Goal: Submit feedback/report problem: Submit feedback/report problem

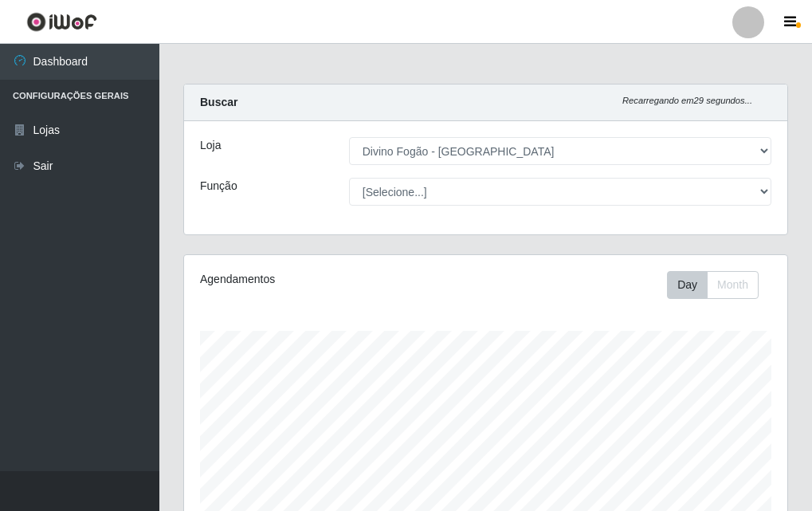
select select "499"
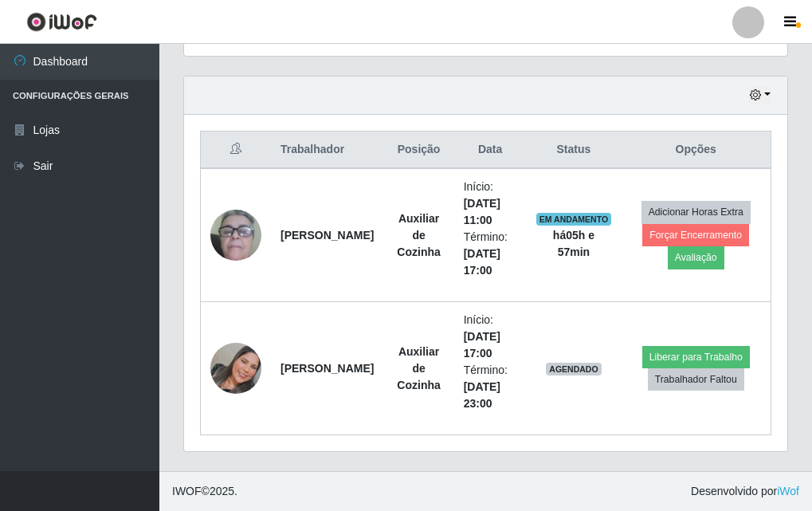
scroll to position [331, 603]
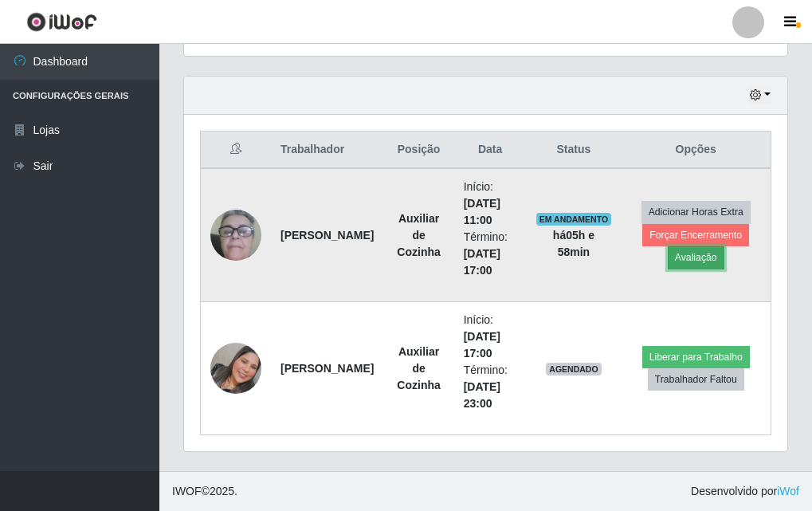
click at [711, 267] on button "Avaliação" at bounding box center [696, 257] width 57 height 22
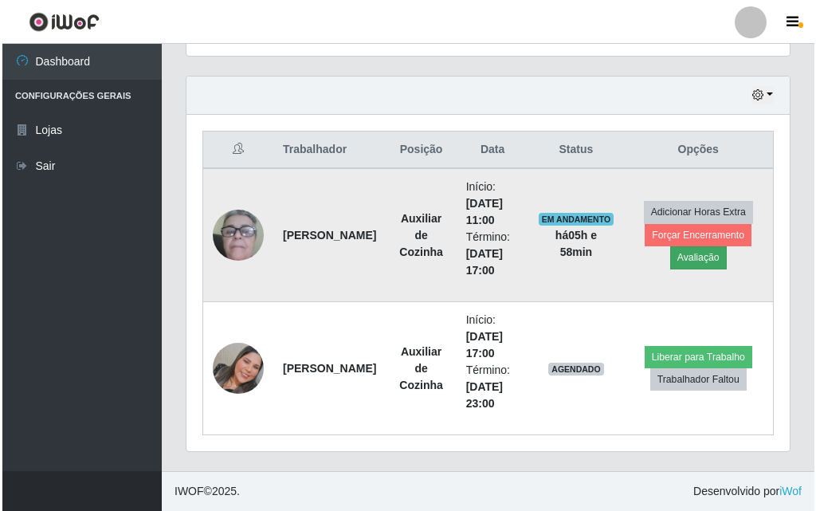
scroll to position [331, 595]
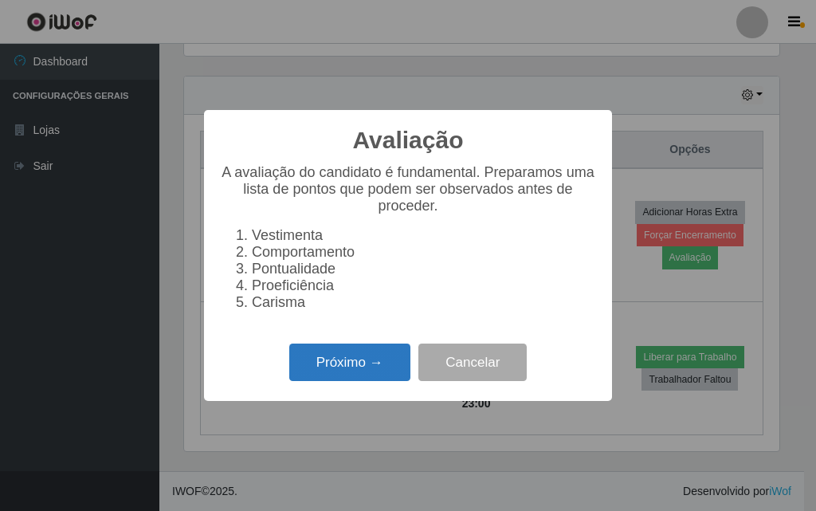
click at [344, 374] on button "Próximo →" at bounding box center [349, 362] width 121 height 37
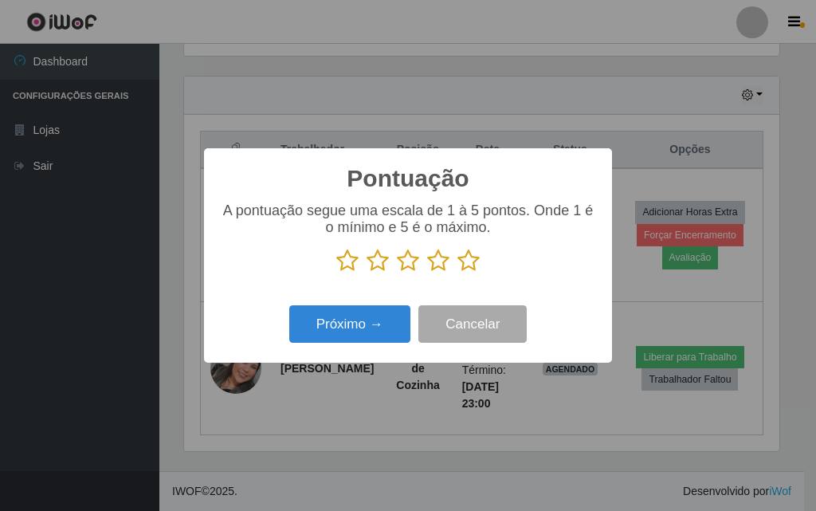
scroll to position [796664, 796400]
click at [465, 259] on icon at bounding box center [468, 261] width 22 height 24
click at [457, 273] on input "radio" at bounding box center [457, 273] width 0 height 0
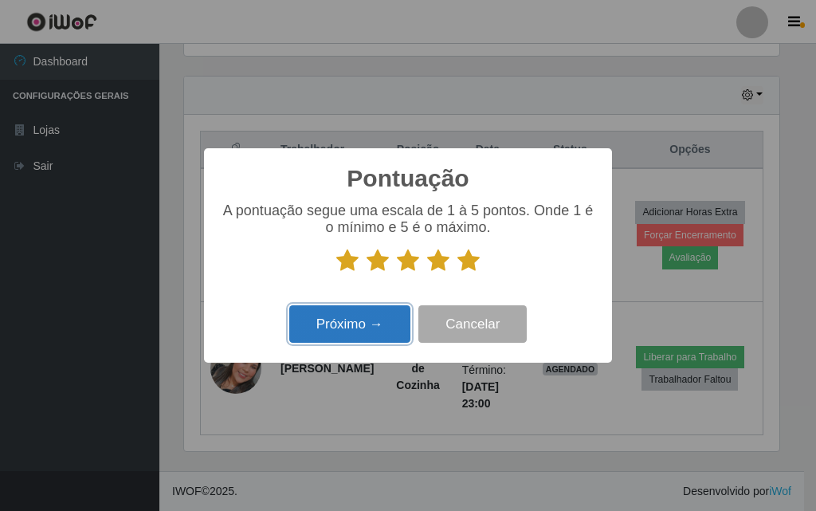
click at [387, 328] on button "Próximo →" at bounding box center [349, 323] width 121 height 37
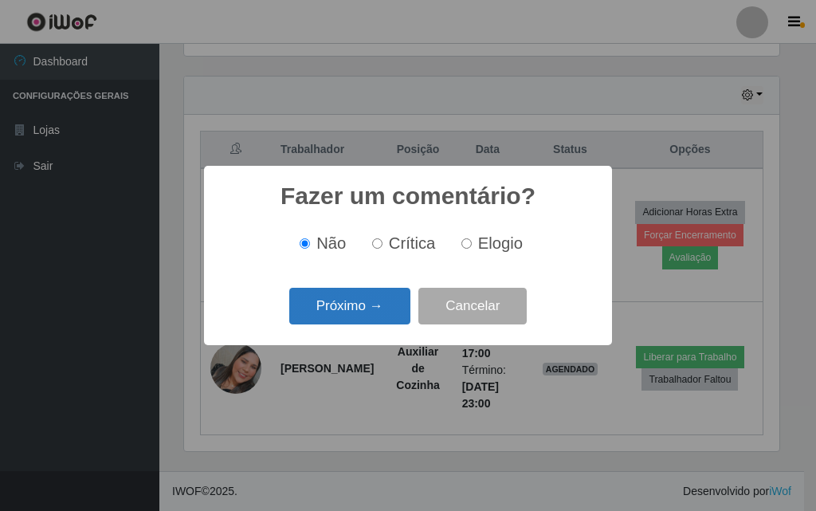
click at [369, 299] on button "Próximo →" at bounding box center [349, 306] width 121 height 37
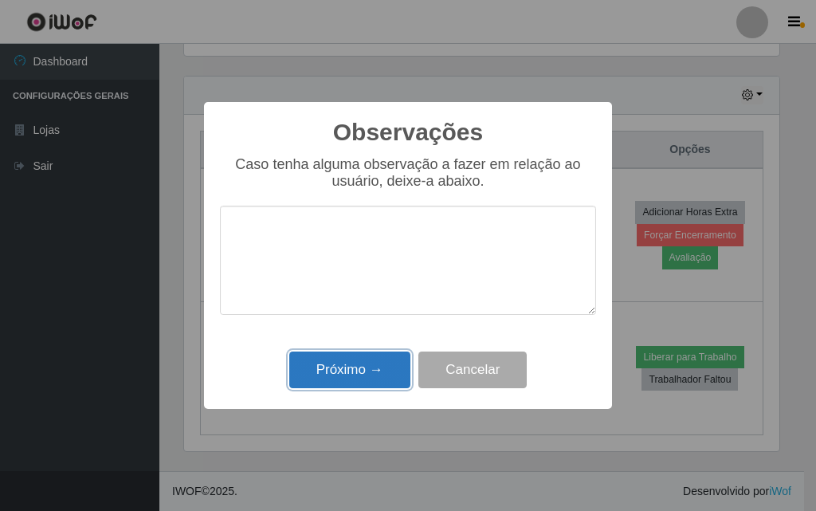
click at [349, 365] on button "Próximo →" at bounding box center [349, 369] width 121 height 37
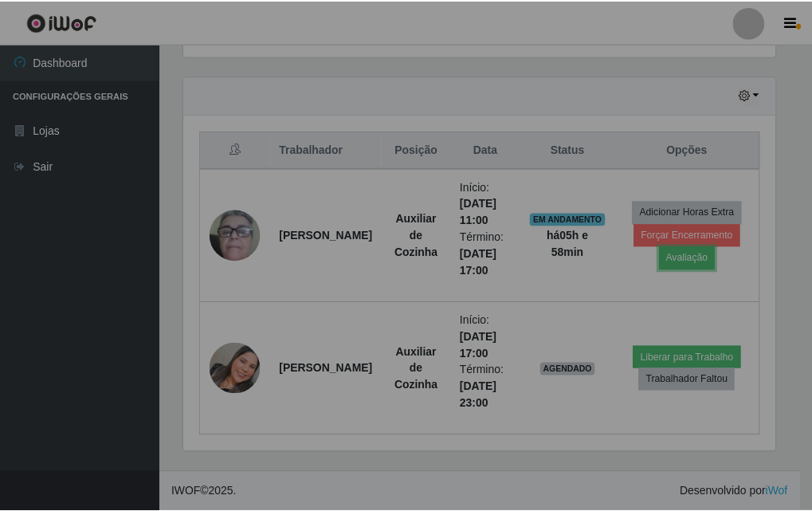
scroll to position [331, 603]
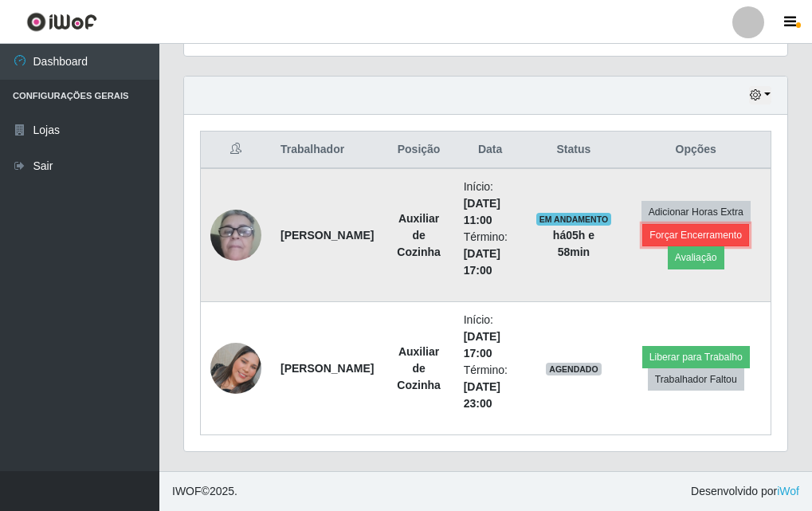
click at [695, 233] on button "Forçar Encerramento" at bounding box center [695, 235] width 107 height 22
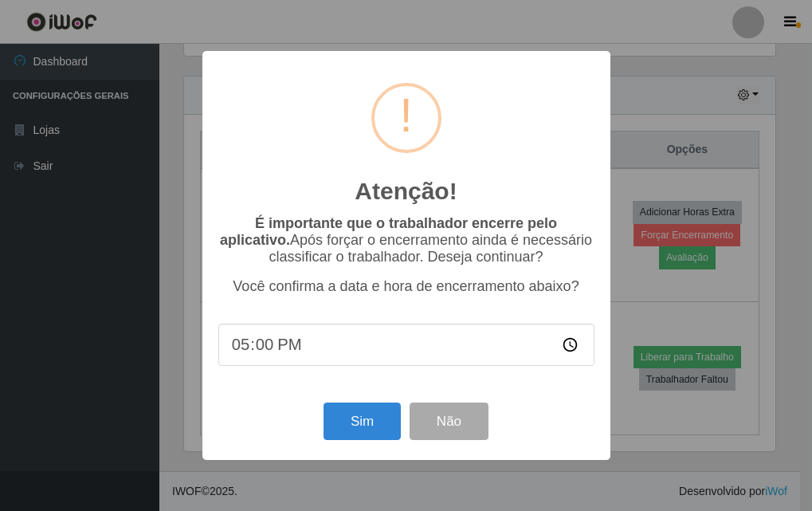
scroll to position [331, 595]
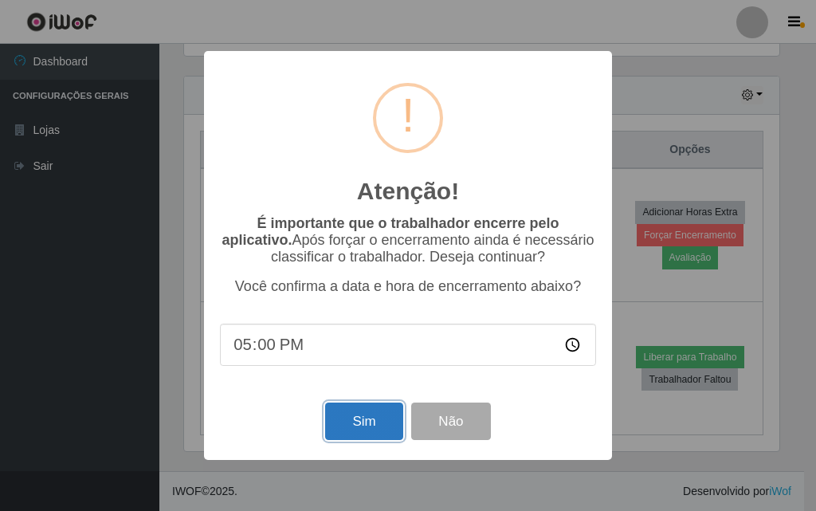
click at [357, 421] on button "Sim" at bounding box center [363, 420] width 77 height 37
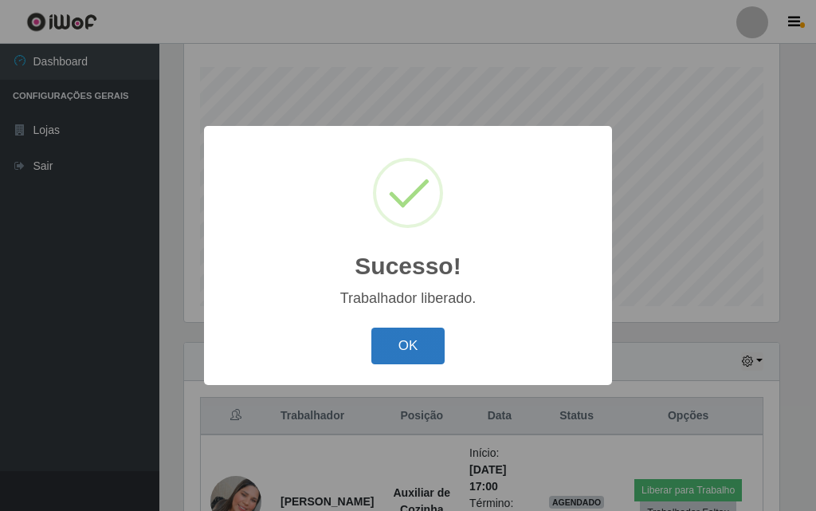
click at [394, 355] on button "OK" at bounding box center [408, 346] width 74 height 37
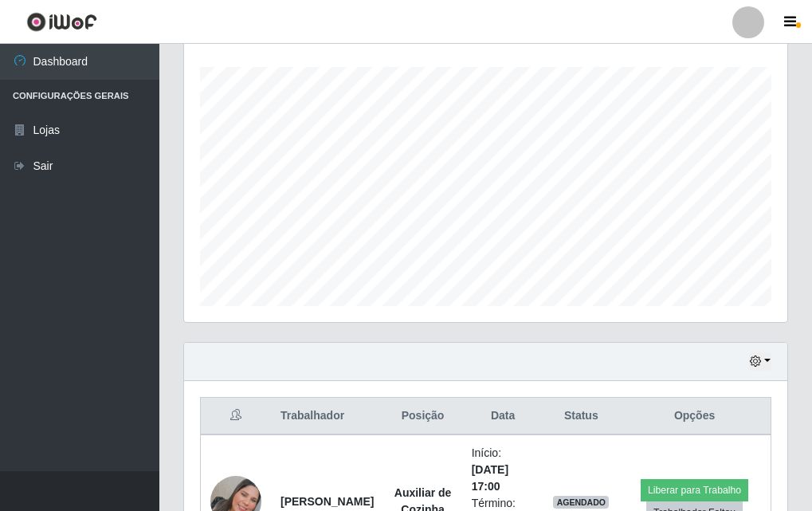
scroll to position [397, 0]
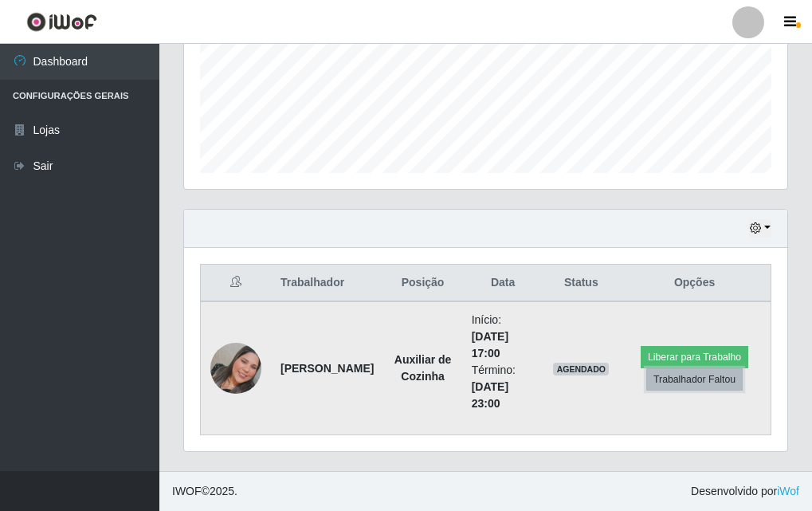
click at [704, 381] on button "Trabalhador Faltou" at bounding box center [694, 379] width 96 height 22
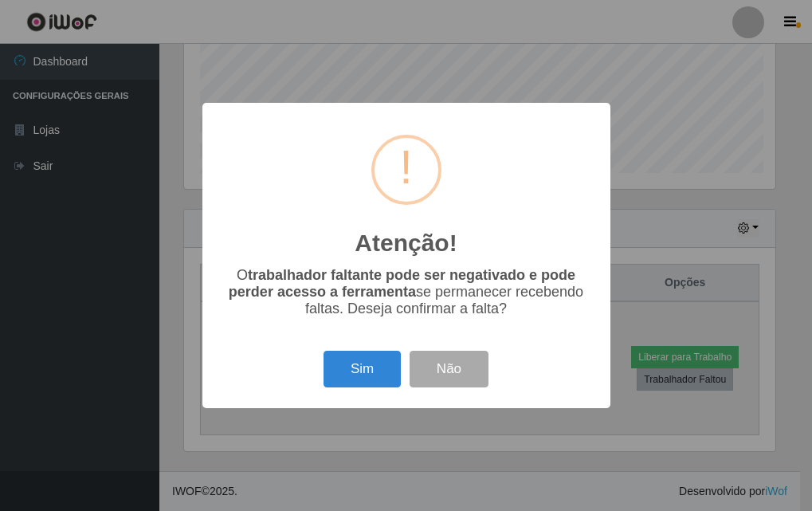
scroll to position [331, 595]
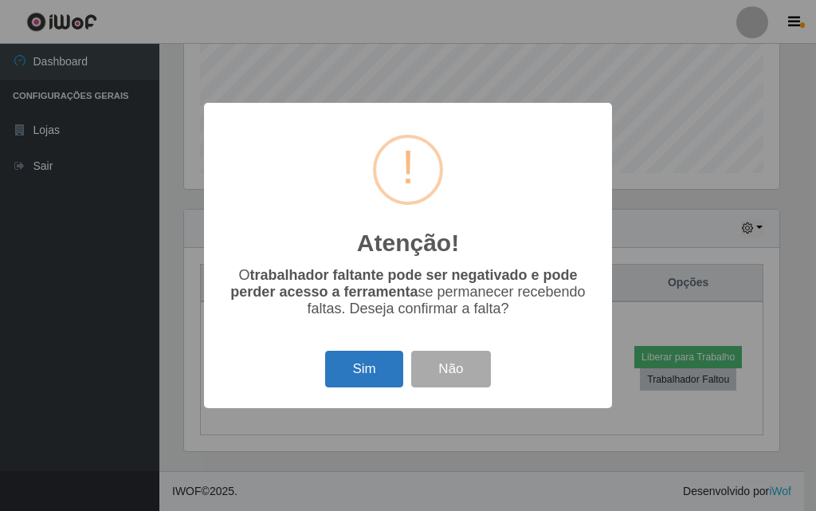
click at [349, 357] on button "Sim" at bounding box center [363, 369] width 77 height 37
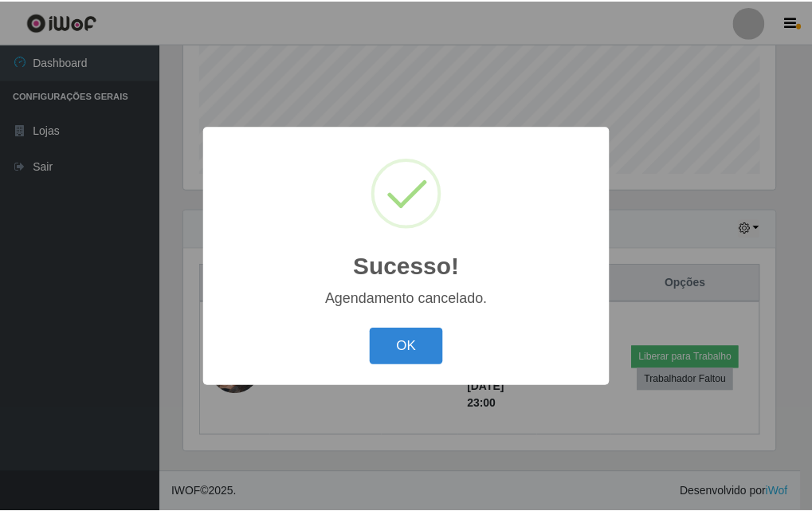
scroll to position [264, 0]
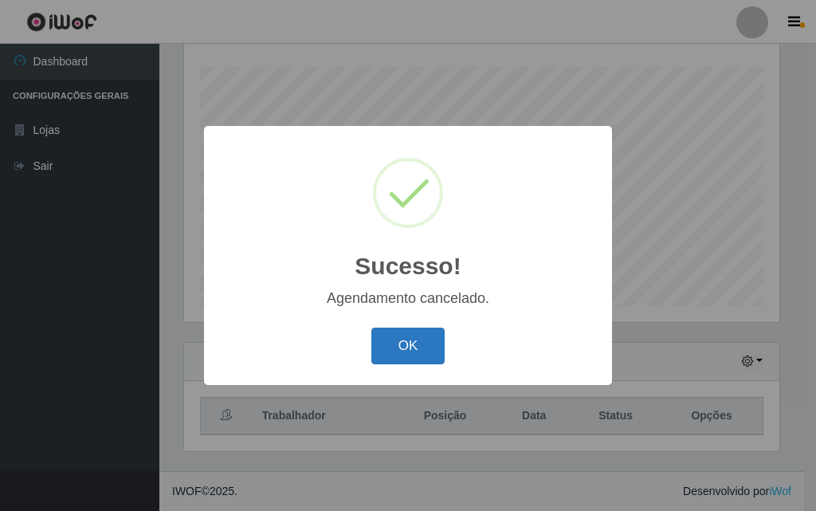
click at [395, 349] on button "OK" at bounding box center [408, 346] width 74 height 37
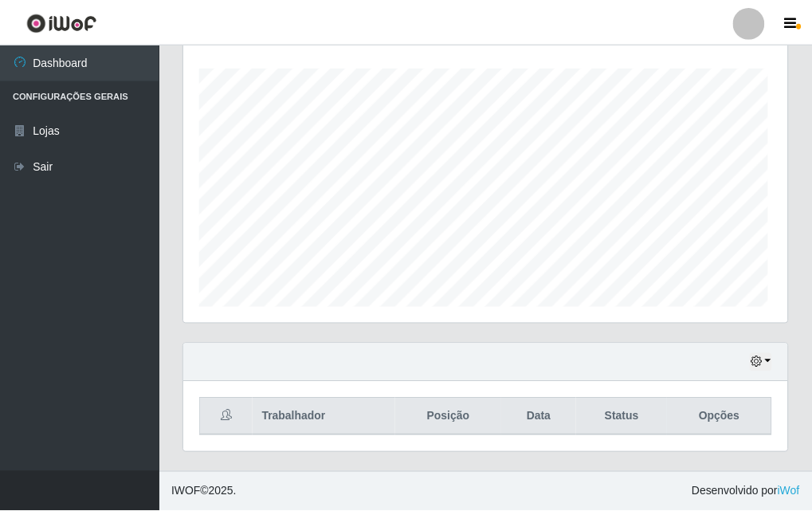
scroll to position [331, 603]
